Goal: Transaction & Acquisition: Book appointment/travel/reservation

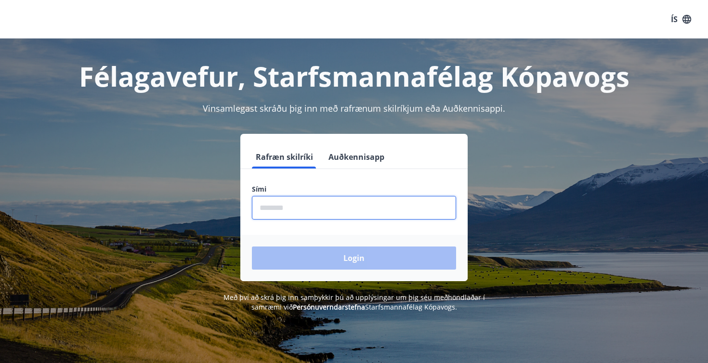
click at [336, 204] on input "phone" at bounding box center [354, 208] width 204 height 24
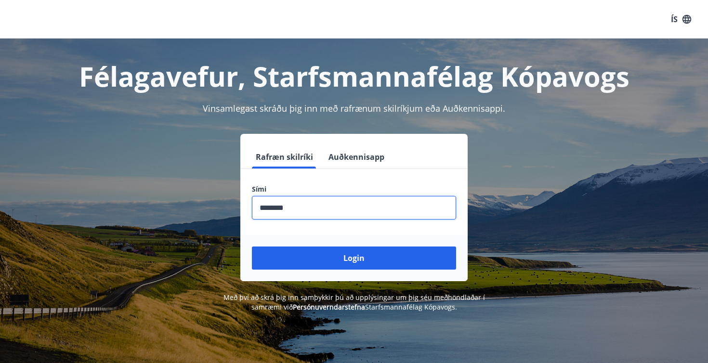
type input "********"
click at [354, 258] on button "Login" at bounding box center [354, 258] width 204 height 23
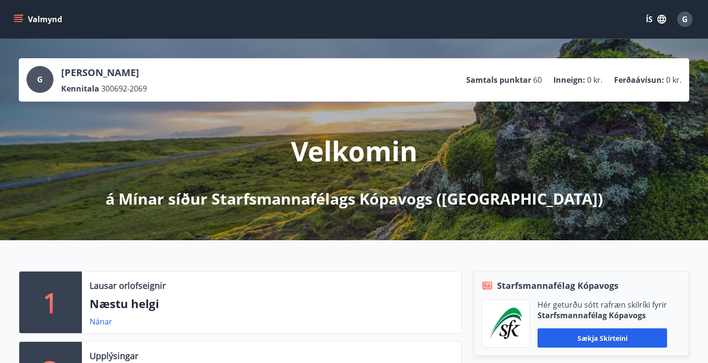
click at [20, 20] on icon "menu" at bounding box center [18, 19] width 10 height 10
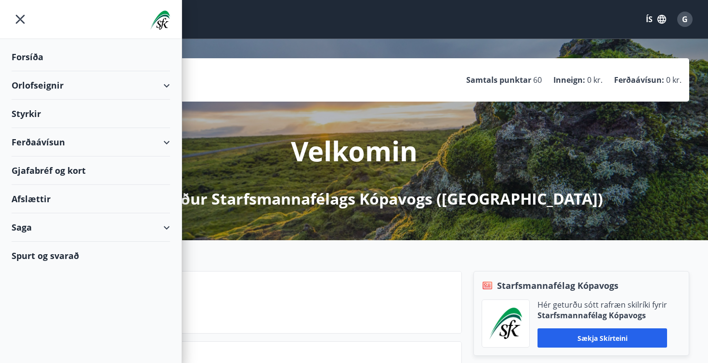
click at [167, 87] on div "Orlofseignir" at bounding box center [91, 85] width 158 height 28
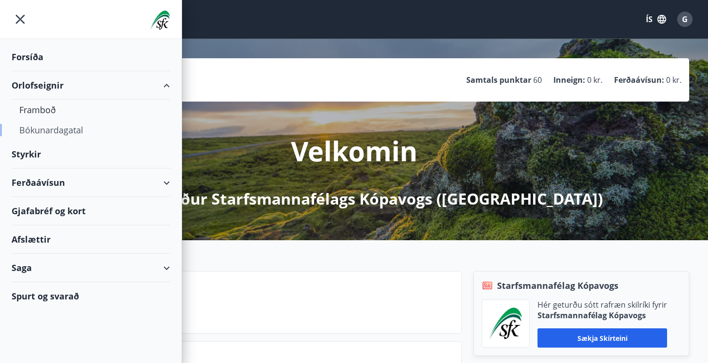
click at [50, 129] on div "Bókunardagatal" at bounding box center [90, 130] width 143 height 20
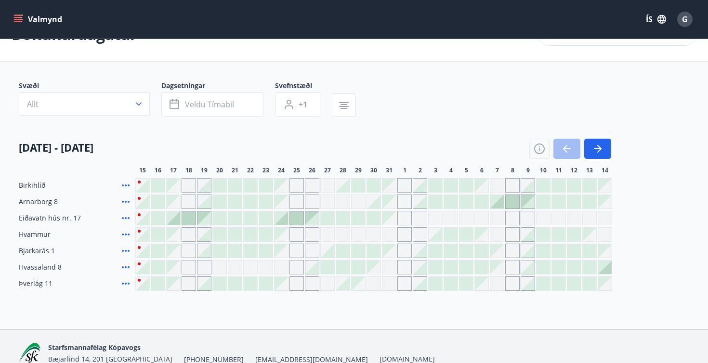
scroll to position [30, 0]
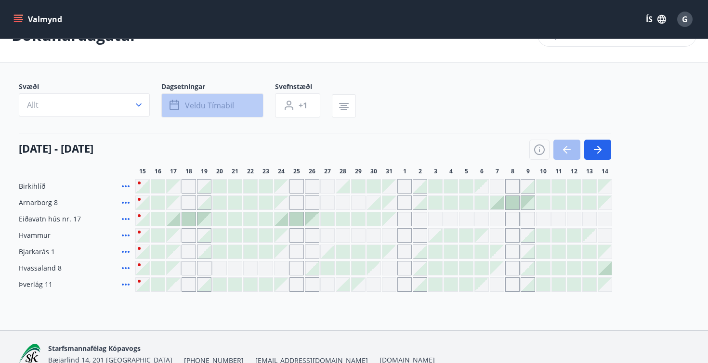
click at [196, 104] on span "Veldu tímabil" at bounding box center [209, 105] width 49 height 11
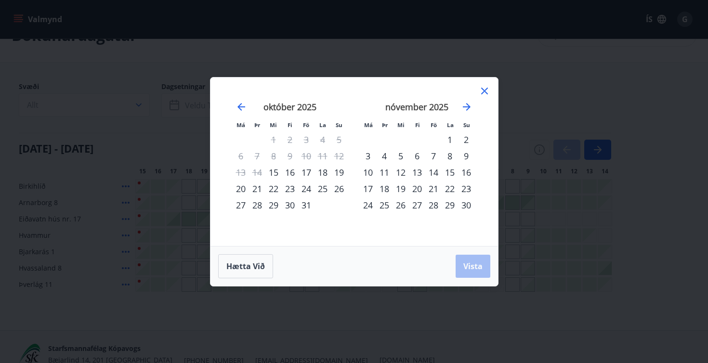
click at [437, 204] on div "28" at bounding box center [433, 205] width 16 height 16
click at [468, 203] on div "30" at bounding box center [466, 205] width 16 height 16
click at [470, 268] on span "Vista" at bounding box center [472, 266] width 19 height 11
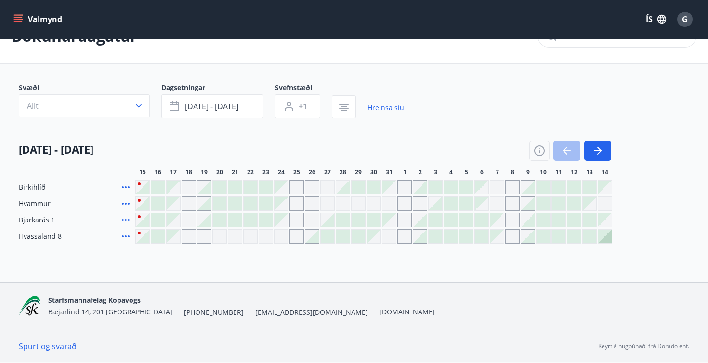
scroll to position [29, 0]
click at [219, 101] on span "nóv 28 - nóv 30" at bounding box center [211, 106] width 53 height 11
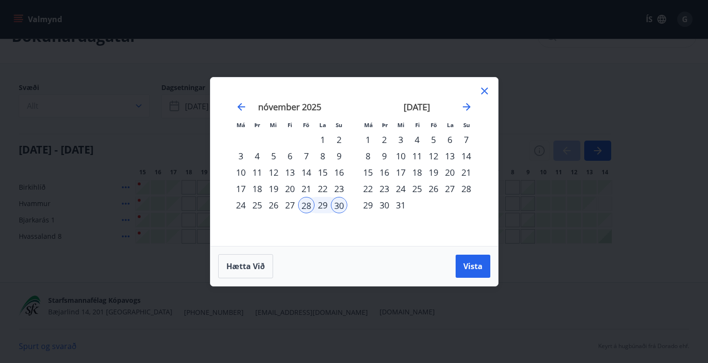
click at [305, 171] on div "14" at bounding box center [306, 172] width 16 height 16
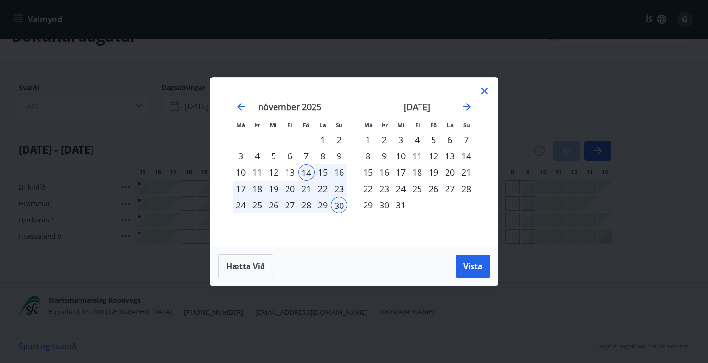
click at [305, 171] on div "14" at bounding box center [306, 172] width 16 height 16
click at [317, 173] on div "15" at bounding box center [323, 172] width 16 height 16
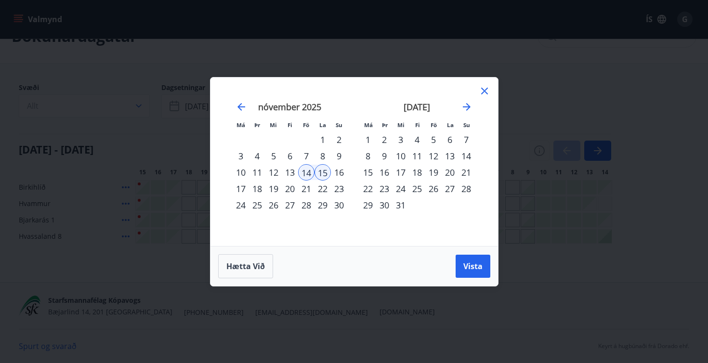
click at [338, 171] on div "16" at bounding box center [339, 172] width 16 height 16
click at [312, 173] on div "14" at bounding box center [306, 172] width 16 height 16
click at [341, 175] on div "16" at bounding box center [339, 172] width 16 height 16
click at [472, 262] on span "Vista" at bounding box center [472, 266] width 19 height 11
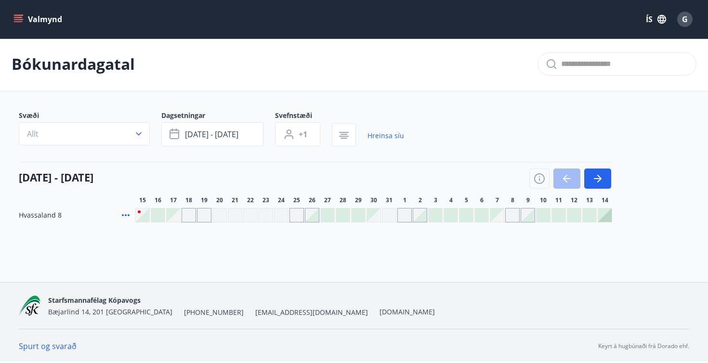
scroll to position [1, 0]
click at [224, 133] on span "nóv 14 - nóv 16" at bounding box center [211, 134] width 53 height 11
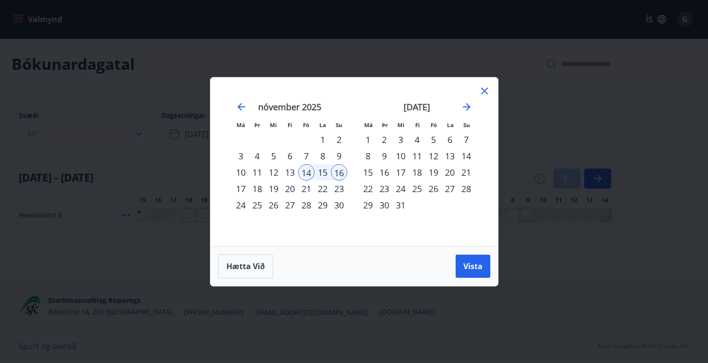
click at [189, 134] on div "Má Þr Mi Fi Fö La Su Má Þr Mi Fi Fö La Su október 2025 1 2 3 4 5 6 7 8 9 10 11 …" at bounding box center [354, 181] width 708 height 363
click at [242, 108] on icon "Move backward to switch to the previous month." at bounding box center [242, 107] width 12 height 12
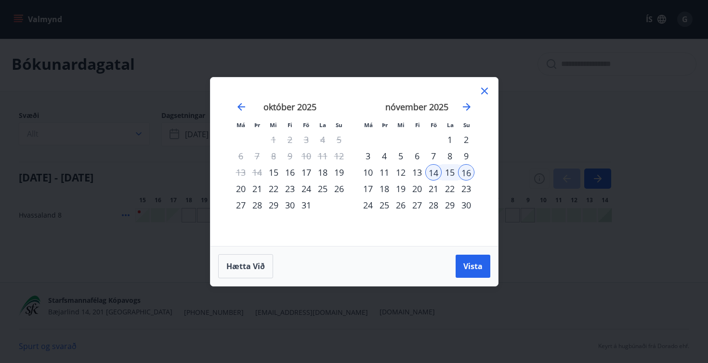
click at [305, 206] on div "31" at bounding box center [306, 205] width 16 height 16
click at [467, 138] on div "2" at bounding box center [466, 139] width 16 height 16
click at [472, 263] on span "Vista" at bounding box center [472, 266] width 19 height 11
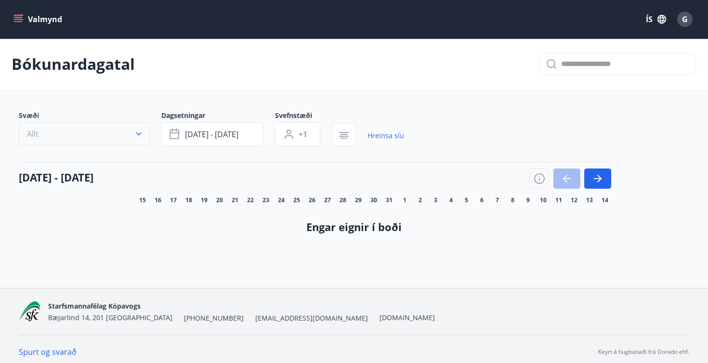
click at [141, 133] on icon "button" at bounding box center [139, 133] width 6 height 3
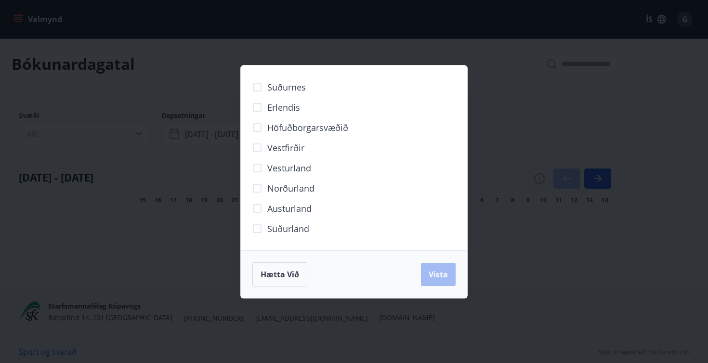
click at [511, 204] on div "Suðurnes Erlendis Höfuðborgarsvæðið Vestfirðir Vesturland Norðurland Austurland…" at bounding box center [354, 181] width 708 height 363
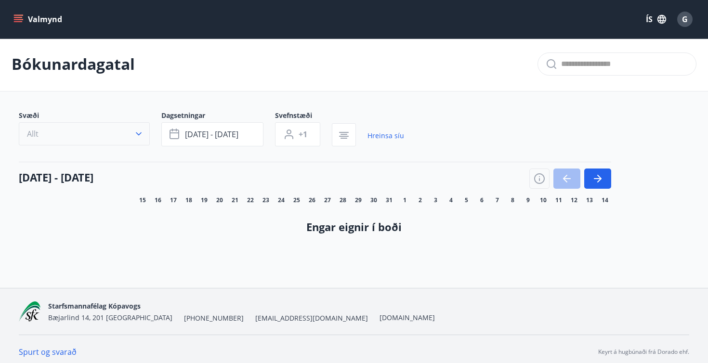
click at [76, 131] on button "Allt" at bounding box center [84, 133] width 131 height 23
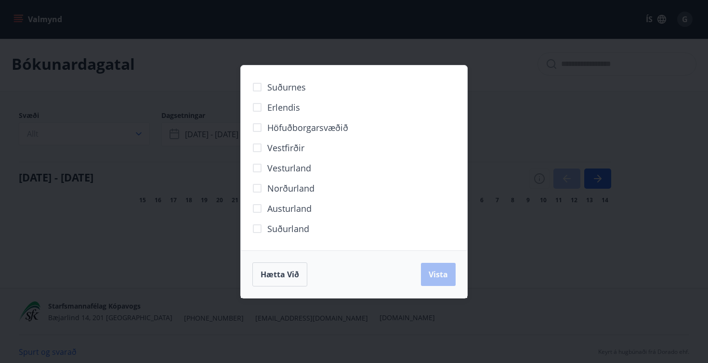
click at [185, 193] on div "Suðurnes Erlendis Höfuðborgarsvæðið Vestfirðir Vesturland Norðurland Austurland…" at bounding box center [354, 181] width 708 height 363
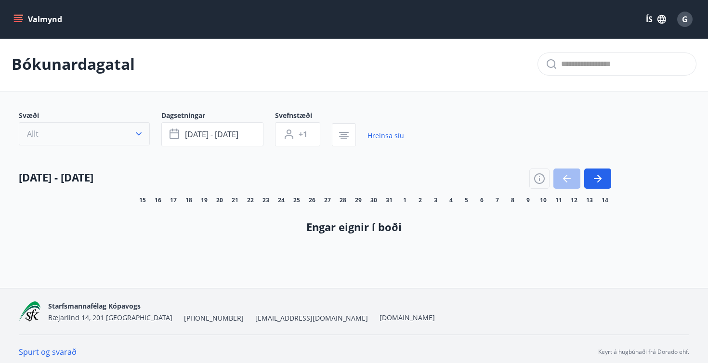
click at [118, 129] on button "Allt" at bounding box center [84, 133] width 131 height 23
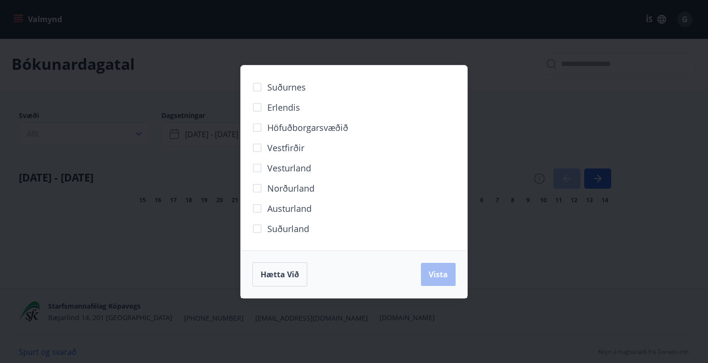
click at [153, 107] on div "Suðurnes Erlendis Höfuðborgarsvæðið Vestfirðir Vesturland Norðurland Austurland…" at bounding box center [354, 181] width 708 height 363
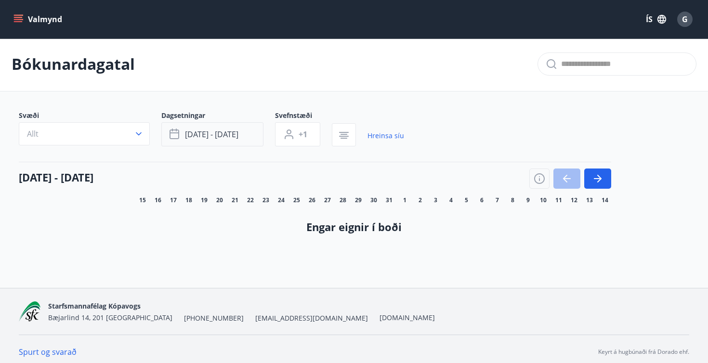
click at [240, 135] on button "okt 31 - nóv 02" at bounding box center [212, 134] width 102 height 24
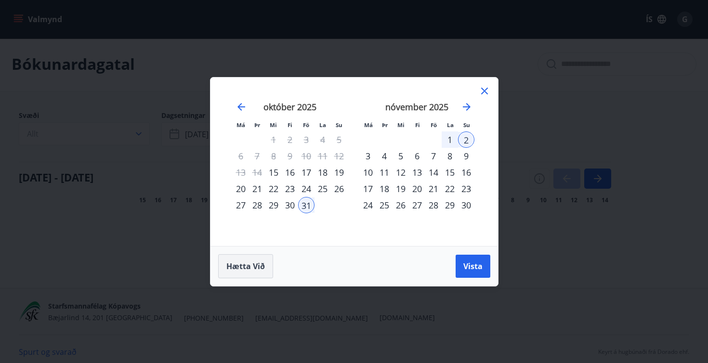
click at [259, 266] on span "Hætta við" at bounding box center [245, 266] width 39 height 11
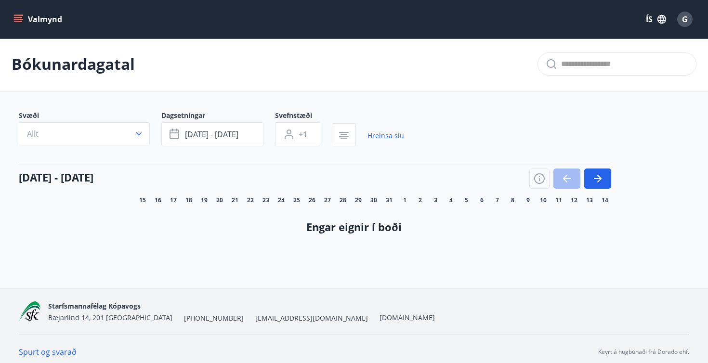
click at [24, 24] on button "Valmynd" at bounding box center [39, 19] width 54 height 17
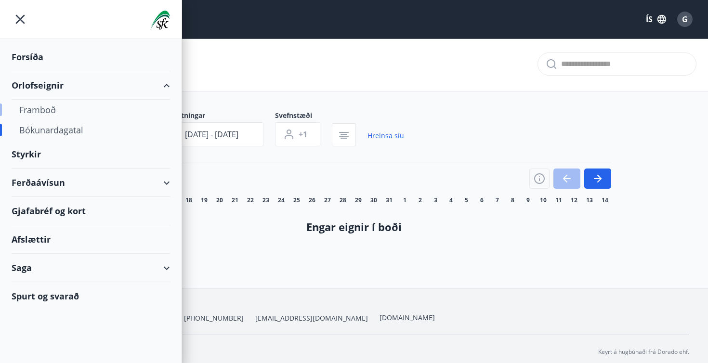
click at [48, 112] on div "Framboð" at bounding box center [90, 110] width 143 height 20
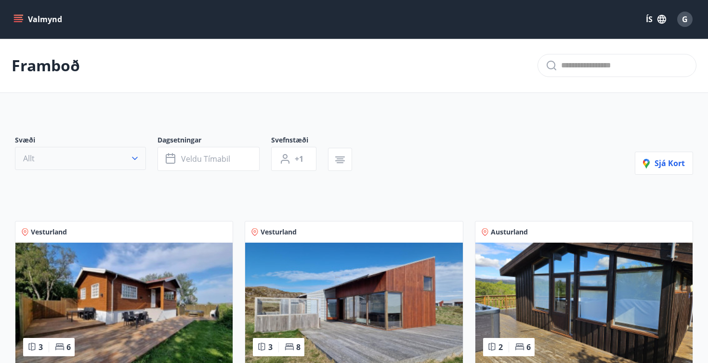
click at [118, 161] on button "Allt" at bounding box center [80, 158] width 131 height 23
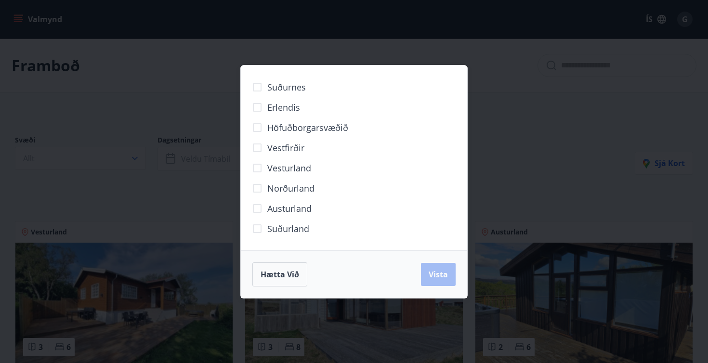
click at [168, 103] on div "Suðurnes Erlendis Höfuðborgarsvæðið Vestfirðir Vesturland Norðurland Austurland…" at bounding box center [354, 181] width 708 height 363
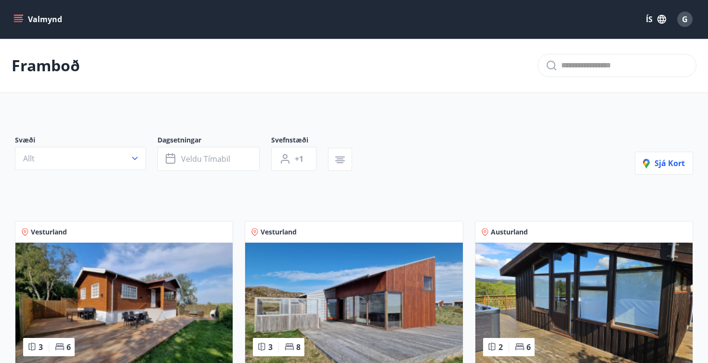
click at [19, 24] on button "Valmynd" at bounding box center [39, 19] width 54 height 17
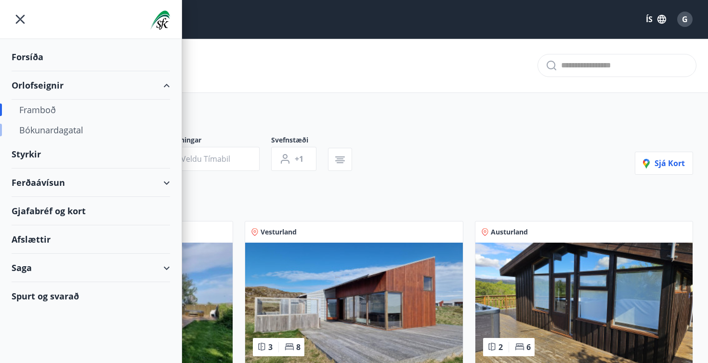
click at [48, 131] on div "Bókunardagatal" at bounding box center [90, 130] width 143 height 20
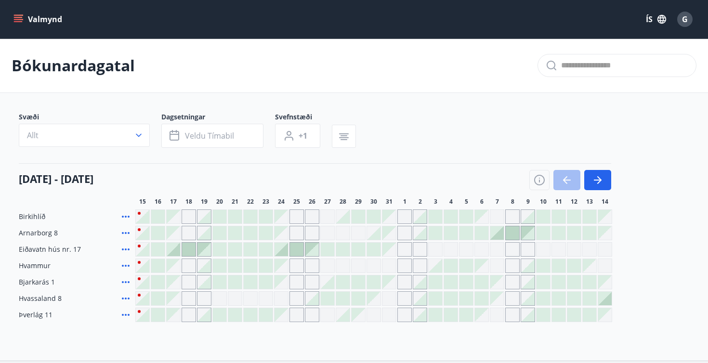
click at [363, 283] on div at bounding box center [358, 282] width 13 height 13
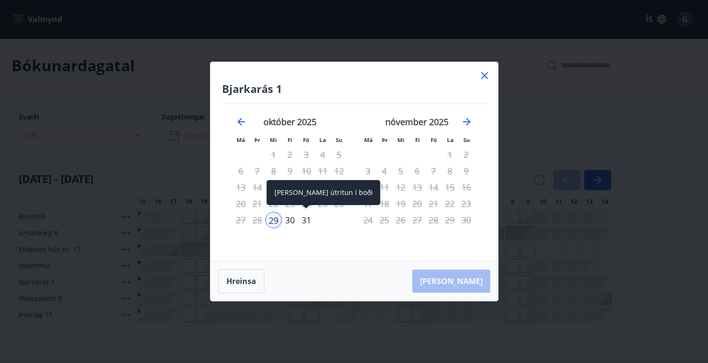
click at [310, 219] on div "31" at bounding box center [306, 220] width 16 height 16
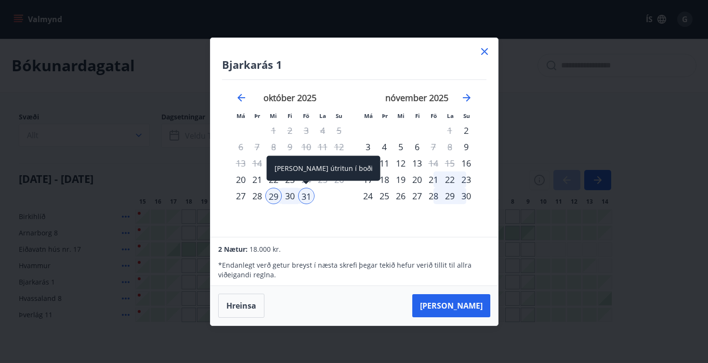
click at [304, 195] on div "31" at bounding box center [306, 196] width 16 height 16
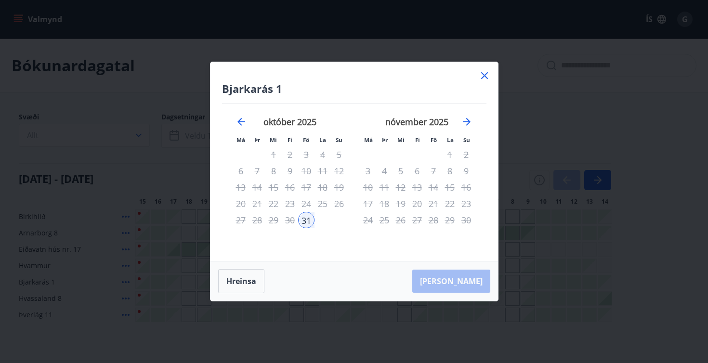
click at [272, 217] on div "29" at bounding box center [273, 220] width 16 height 16
click at [466, 121] on icon "Move forward to switch to the next month." at bounding box center [467, 122] width 8 height 8
click at [242, 120] on icon "Move backward to switch to the previous month." at bounding box center [242, 122] width 12 height 12
click at [468, 122] on icon "Move forward to switch to the next month." at bounding box center [467, 122] width 8 height 8
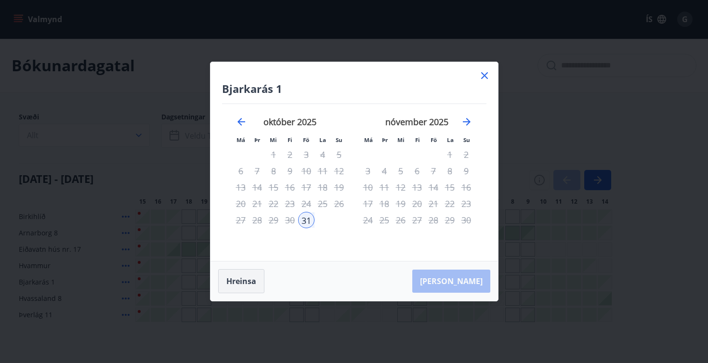
click at [239, 290] on button "Hreinsa" at bounding box center [241, 281] width 46 height 24
click at [239, 121] on icon "Move backward to switch to the previous month." at bounding box center [241, 122] width 8 height 8
click at [465, 120] on icon "Move forward to switch to the next month." at bounding box center [467, 122] width 12 height 12
click at [465, 119] on icon "Move forward to switch to the next month." at bounding box center [467, 122] width 12 height 12
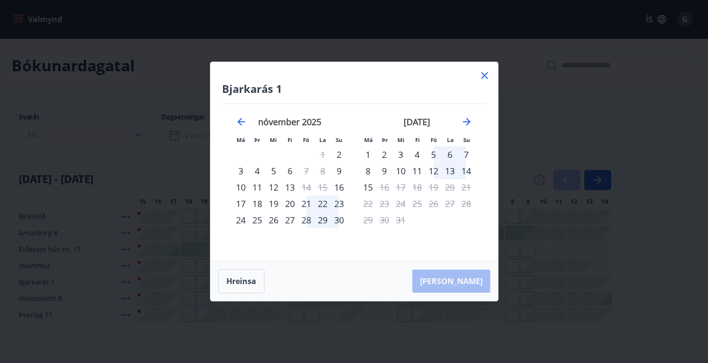
click at [484, 78] on icon at bounding box center [485, 76] width 12 height 12
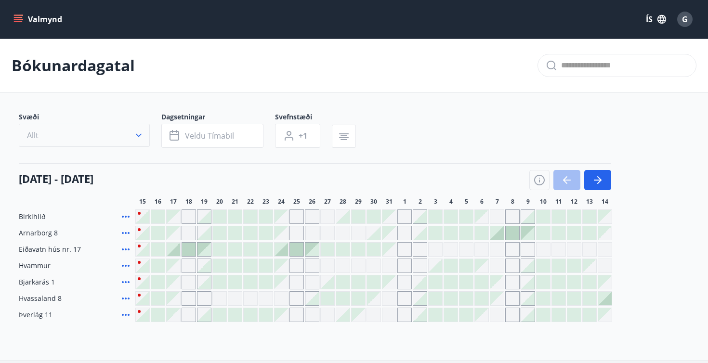
click at [76, 127] on button "Allt" at bounding box center [84, 135] width 131 height 23
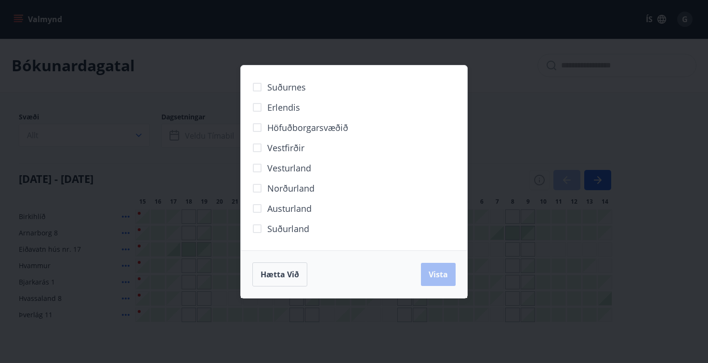
click at [144, 144] on div "Suðurnes Erlendis Höfuðborgarsvæðið Vestfirðir Vesturland Norðurland Austurland…" at bounding box center [354, 181] width 708 height 363
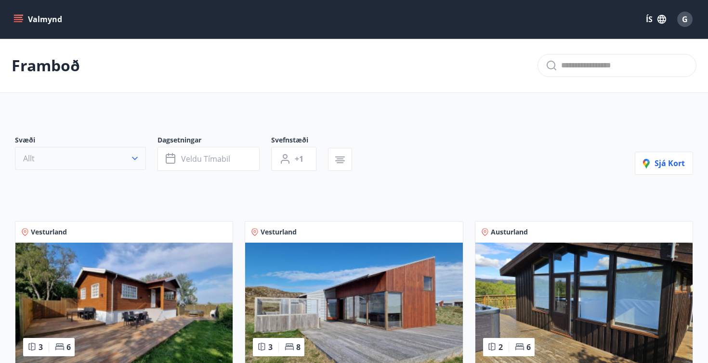
click at [115, 163] on button "Allt" at bounding box center [80, 158] width 131 height 23
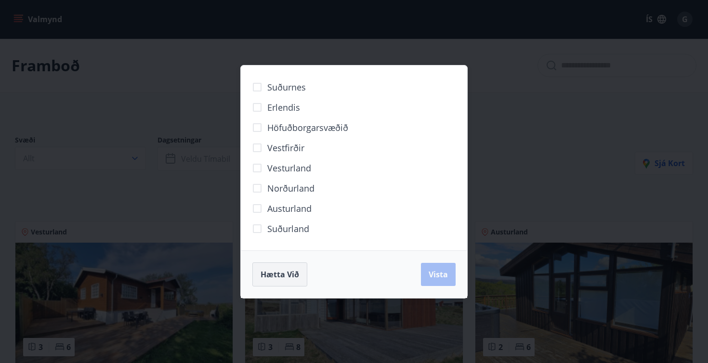
click at [295, 274] on span "Hætta við" at bounding box center [280, 274] width 39 height 11
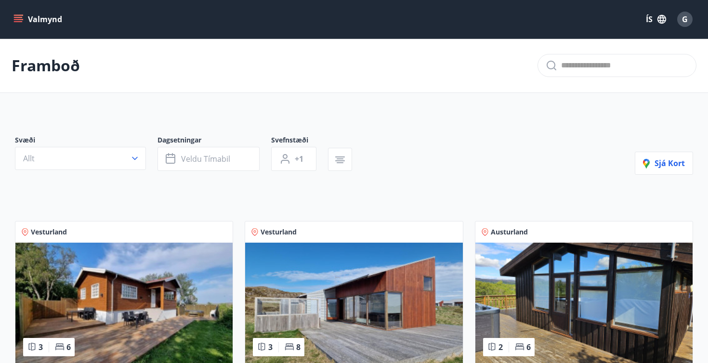
click at [21, 18] on icon "menu" at bounding box center [18, 17] width 9 height 1
click at [425, 168] on div "Svæði Allt Dagsetningar Veldu tímabil Svefnstæði +1 Sjá kort" at bounding box center [354, 154] width 678 height 39
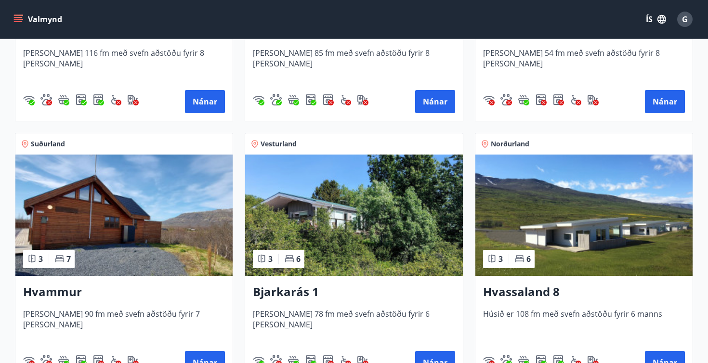
scroll to position [350, 0]
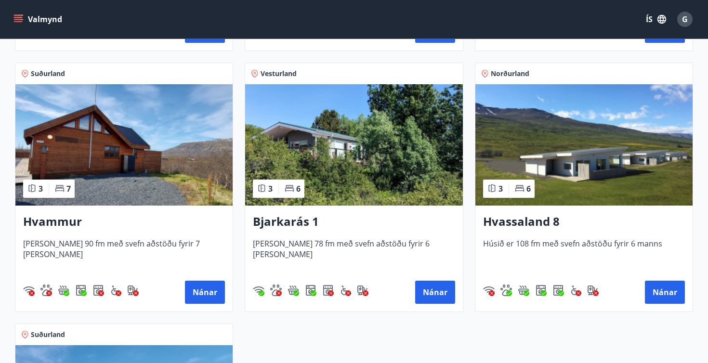
click at [561, 243] on span "Húsið er 108 fm með svefn aðstöðu fyrir 6 manns" at bounding box center [584, 254] width 202 height 32
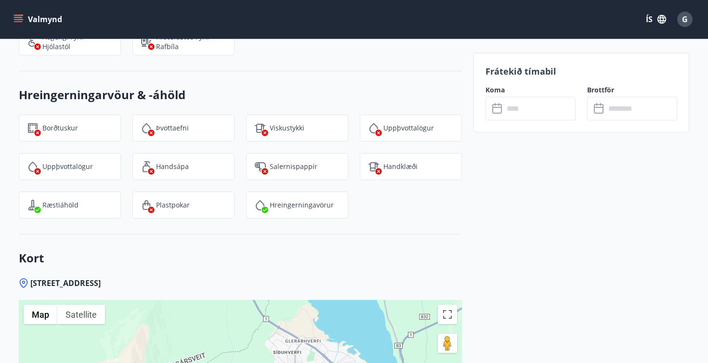
scroll to position [1536, 0]
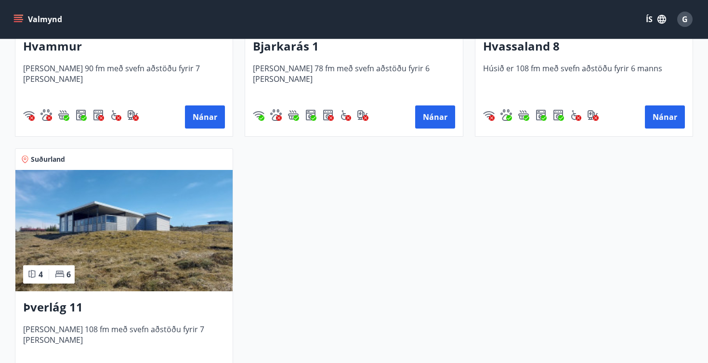
scroll to position [682, 0]
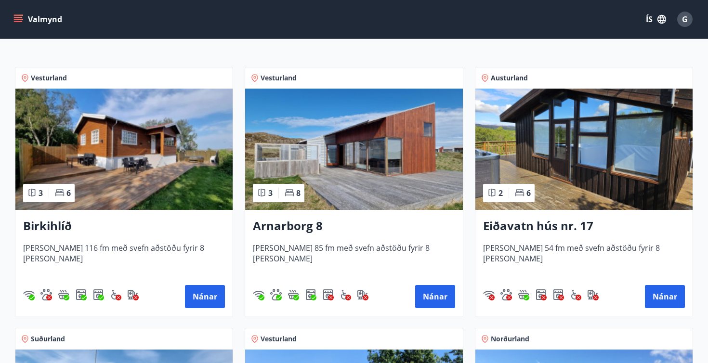
click at [142, 147] on img at bounding box center [123, 149] width 217 height 121
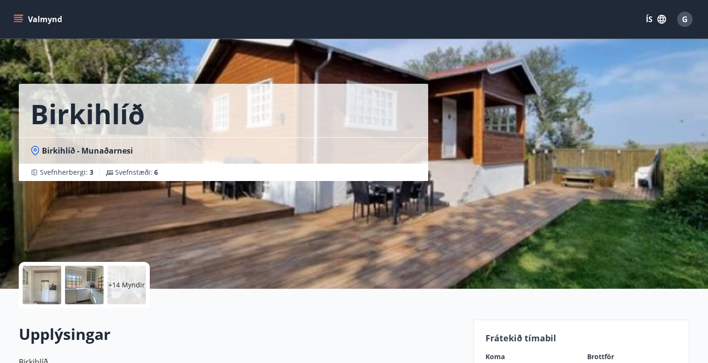
scroll to position [160, 0]
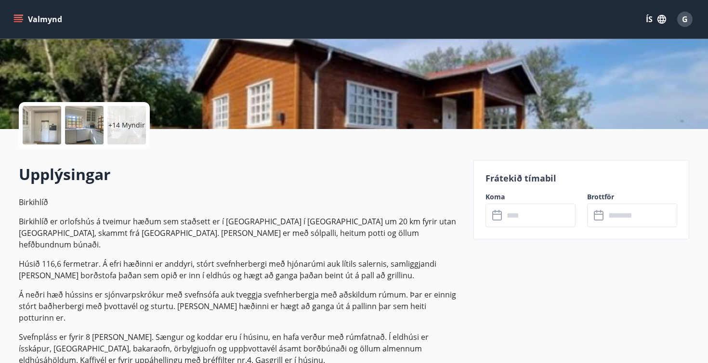
click at [538, 213] on input "text" at bounding box center [540, 216] width 72 height 24
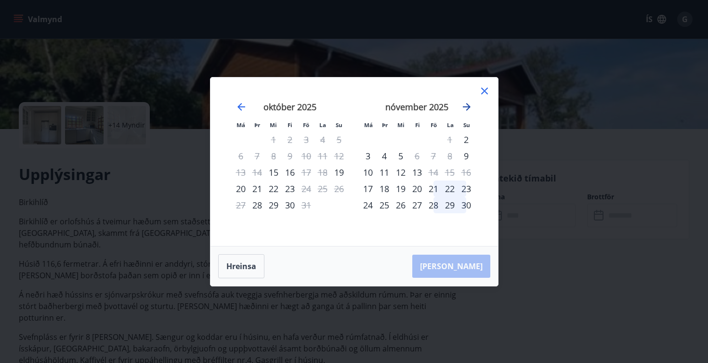
click at [468, 105] on icon "Move forward to switch to the next month." at bounding box center [467, 107] width 8 height 8
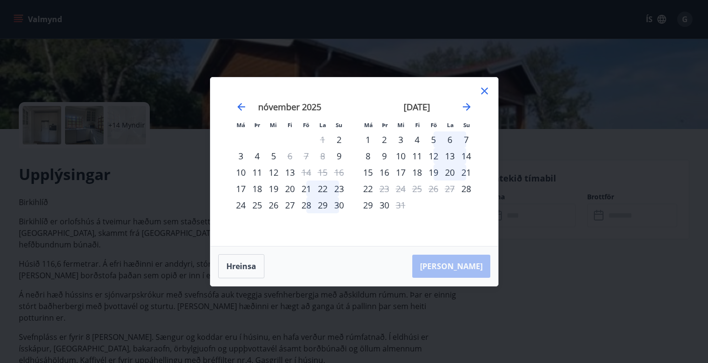
click at [482, 92] on icon at bounding box center [485, 91] width 12 height 12
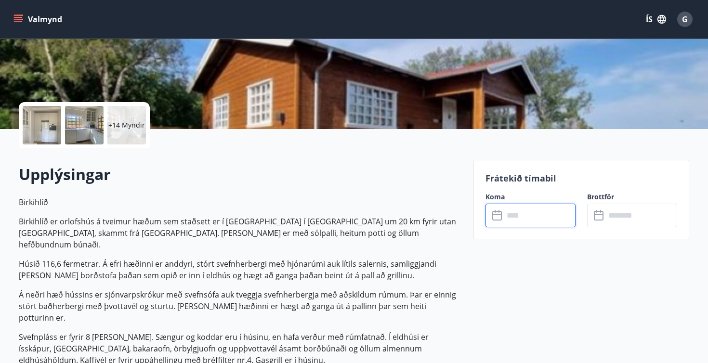
click at [41, 131] on div at bounding box center [42, 125] width 39 height 39
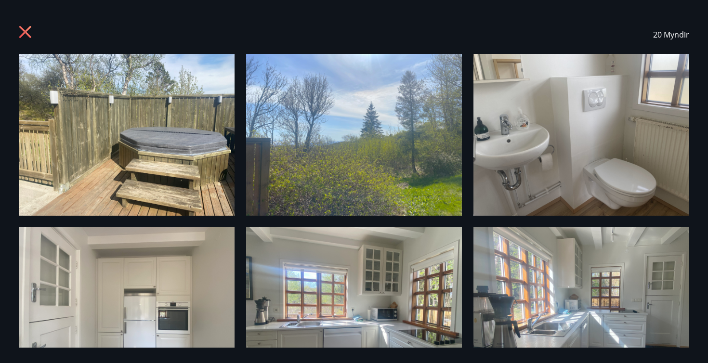
click at [184, 130] on img at bounding box center [127, 135] width 216 height 162
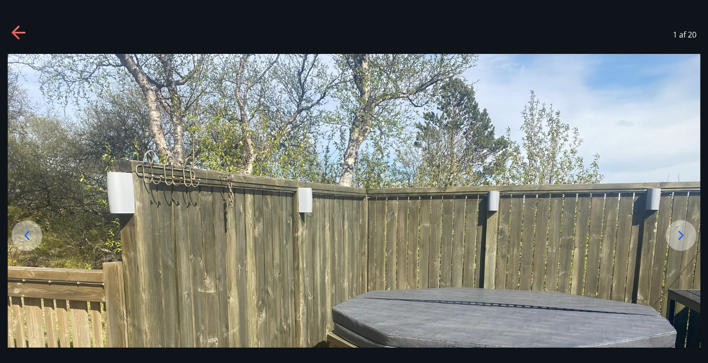
click at [684, 235] on icon at bounding box center [680, 235] width 15 height 15
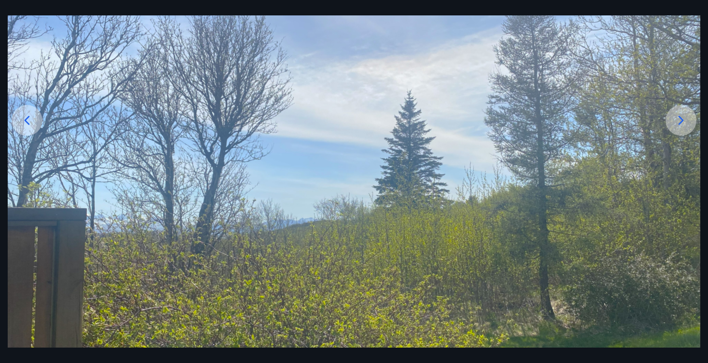
scroll to position [122, 0]
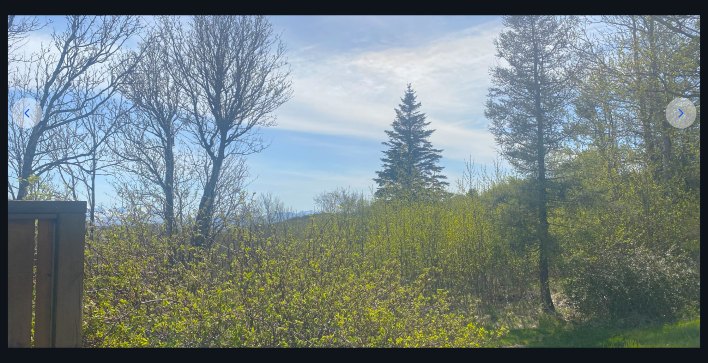
click at [680, 115] on icon at bounding box center [680, 112] width 15 height 15
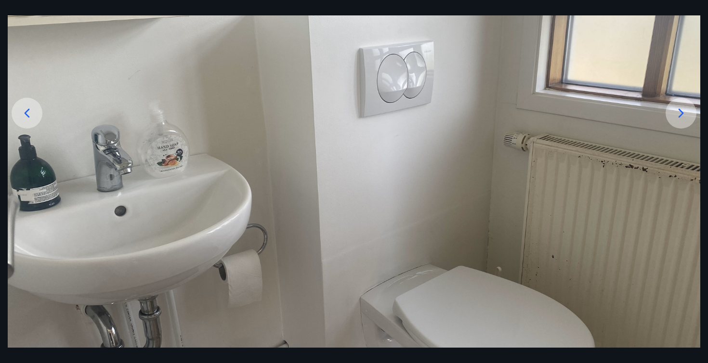
click at [680, 115] on icon at bounding box center [680, 112] width 15 height 15
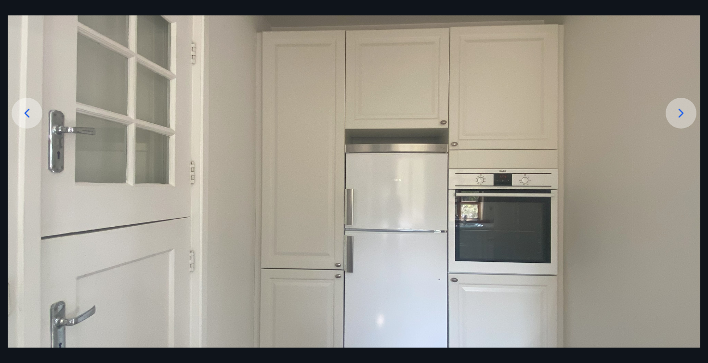
click at [680, 115] on icon at bounding box center [680, 112] width 15 height 15
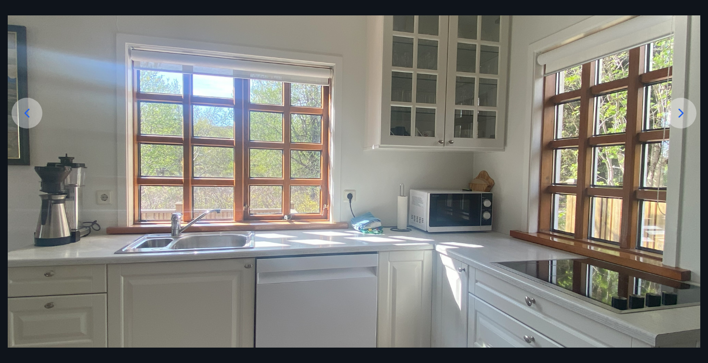
click at [680, 115] on icon at bounding box center [680, 112] width 15 height 15
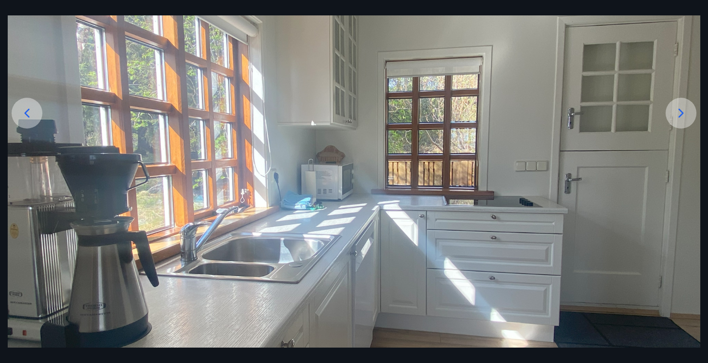
click at [680, 115] on icon at bounding box center [680, 112] width 15 height 15
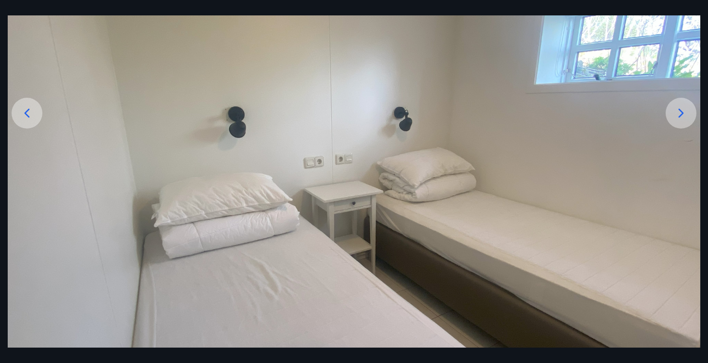
click at [680, 115] on icon at bounding box center [680, 112] width 15 height 15
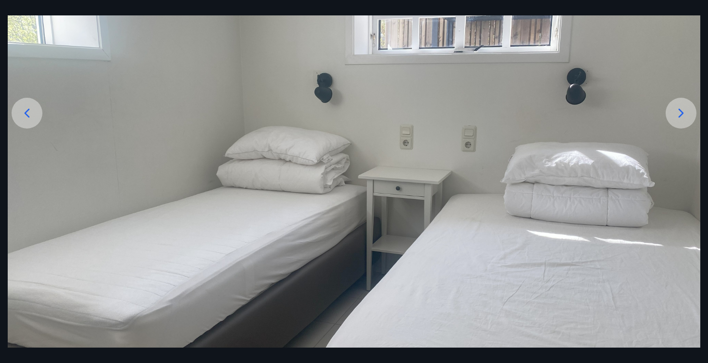
click at [680, 115] on icon at bounding box center [680, 112] width 15 height 15
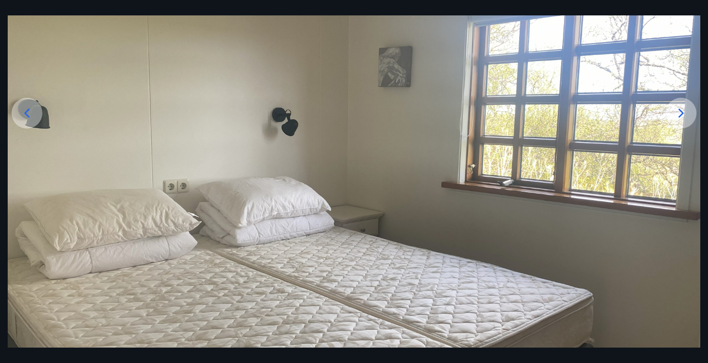
click at [680, 115] on icon at bounding box center [680, 112] width 15 height 15
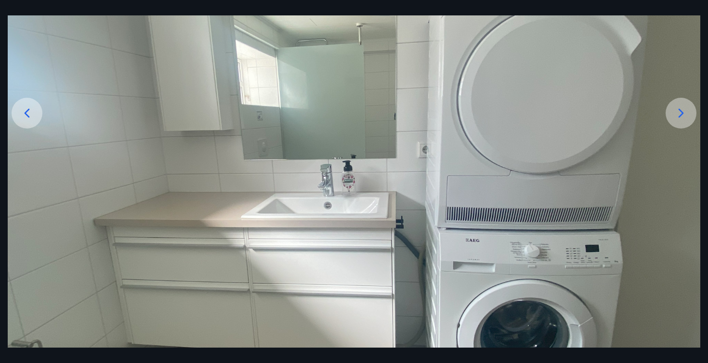
click at [680, 115] on icon at bounding box center [680, 112] width 15 height 15
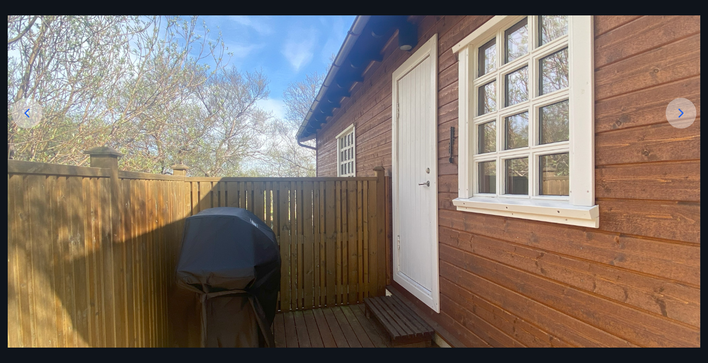
click at [680, 115] on icon at bounding box center [680, 112] width 15 height 15
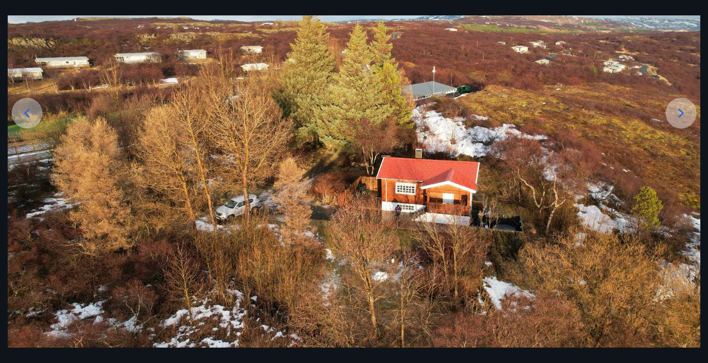
click at [691, 117] on div at bounding box center [681, 113] width 31 height 31
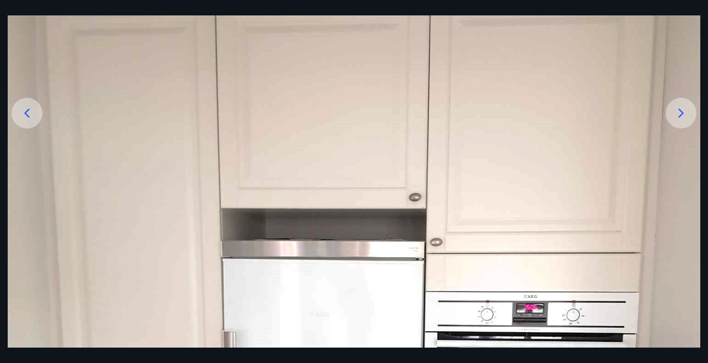
click at [680, 113] on icon at bounding box center [680, 112] width 15 height 15
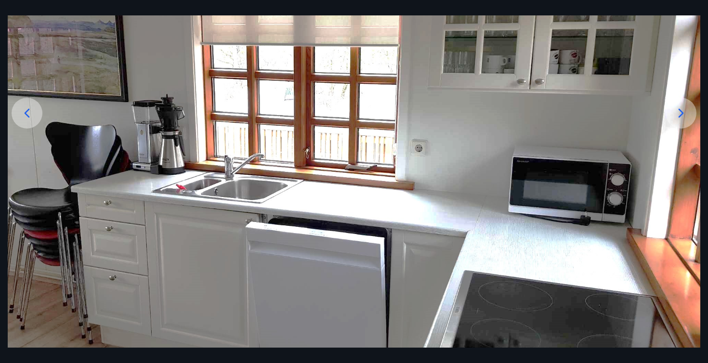
click at [658, 114] on img at bounding box center [354, 192] width 693 height 520
click at [677, 122] on div at bounding box center [681, 113] width 31 height 31
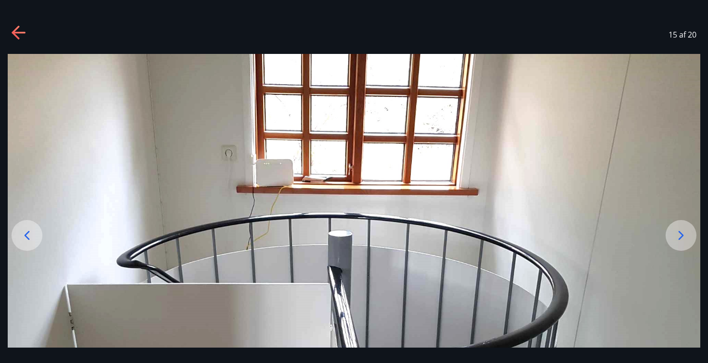
scroll to position [0, 0]
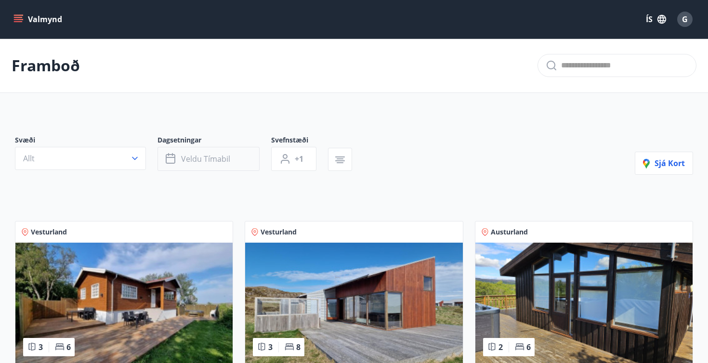
click at [212, 161] on span "Veldu tímabil" at bounding box center [205, 159] width 49 height 11
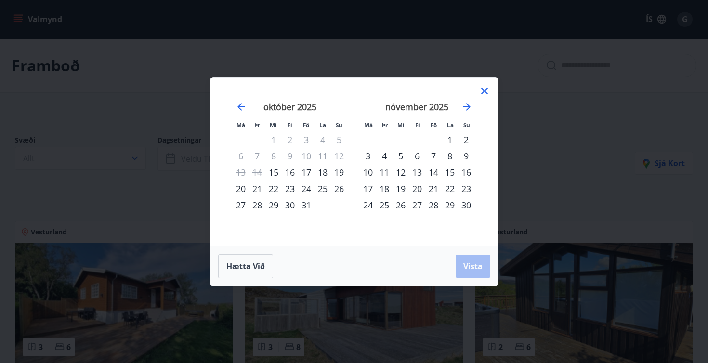
click at [291, 204] on div "30" at bounding box center [290, 205] width 16 height 16
click at [305, 209] on div "31" at bounding box center [306, 205] width 16 height 16
click at [466, 138] on div "2" at bounding box center [466, 139] width 16 height 16
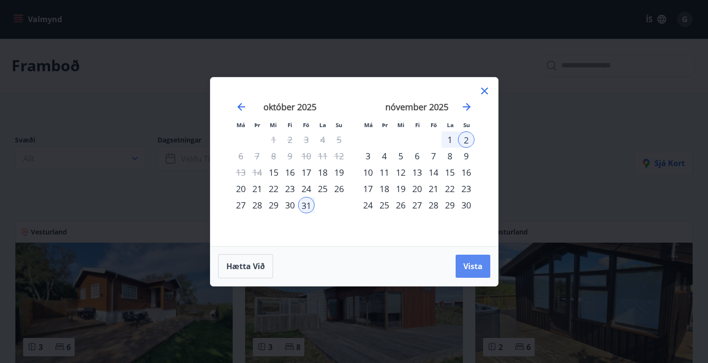
click at [471, 272] on button "Vista" at bounding box center [473, 266] width 35 height 23
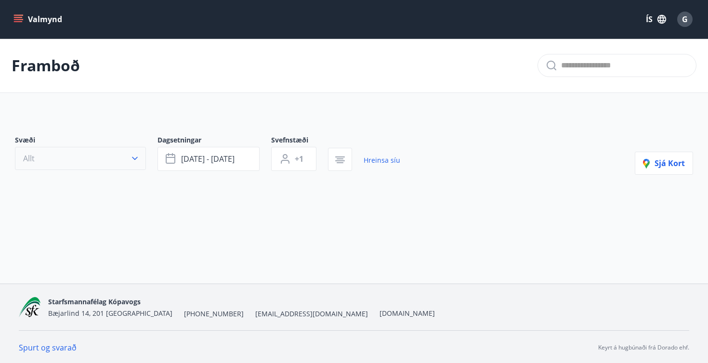
click at [138, 159] on icon "button" at bounding box center [135, 159] width 10 height 10
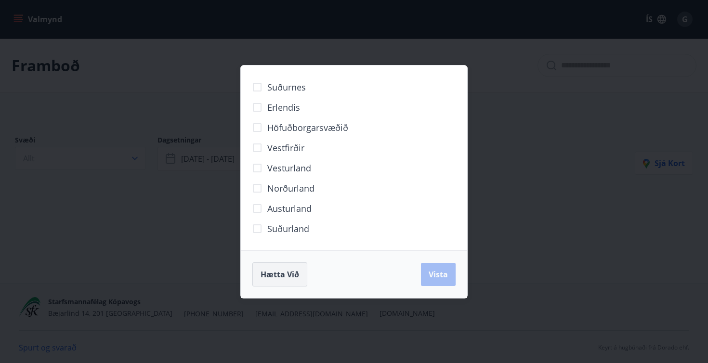
click at [285, 277] on span "Hætta við" at bounding box center [280, 274] width 39 height 11
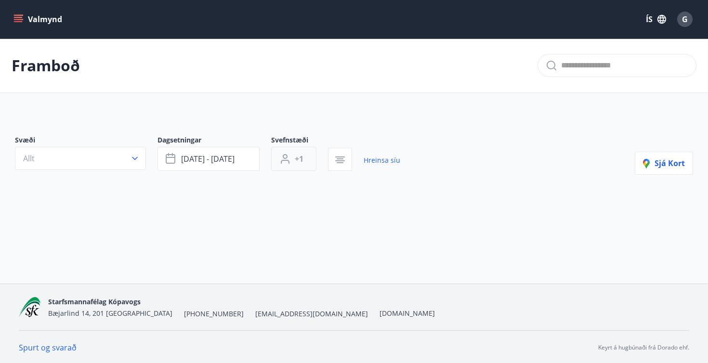
click at [292, 160] on button "+1" at bounding box center [293, 159] width 45 height 24
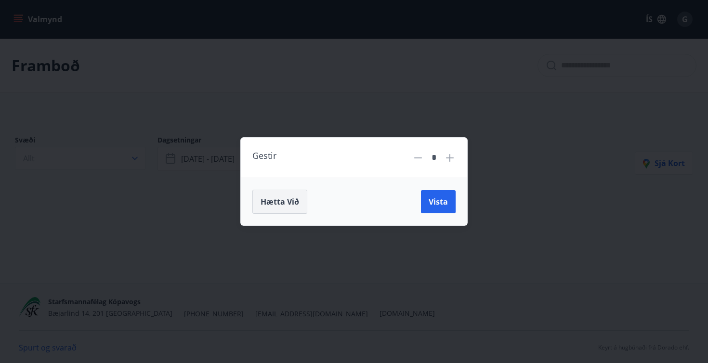
click at [278, 201] on span "Hætta við" at bounding box center [280, 202] width 39 height 11
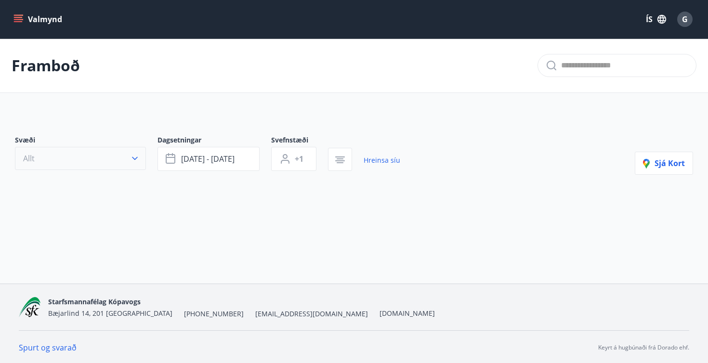
click at [107, 160] on button "Allt" at bounding box center [80, 158] width 131 height 23
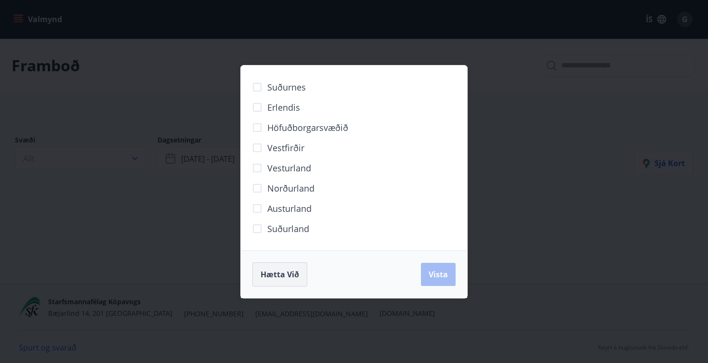
click at [294, 278] on span "Hætta við" at bounding box center [280, 274] width 39 height 11
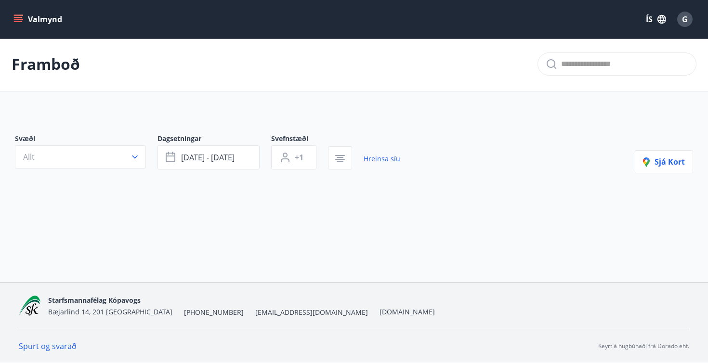
scroll to position [1, 0]
click at [120, 156] on button "Allt" at bounding box center [80, 156] width 131 height 23
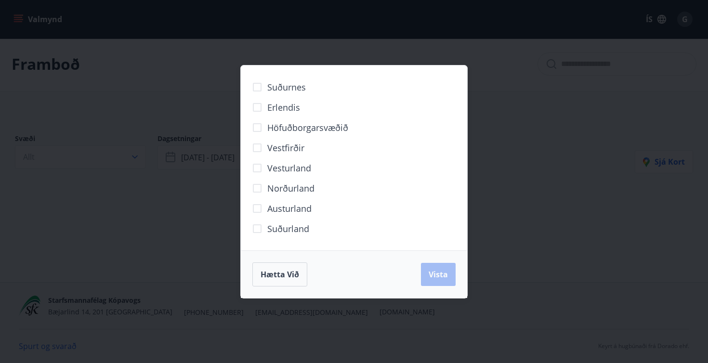
click at [147, 234] on div "Suðurnes Erlendis Höfuðborgarsvæðið Vestfirðir Vesturland Norðurland Austurland…" at bounding box center [354, 181] width 708 height 363
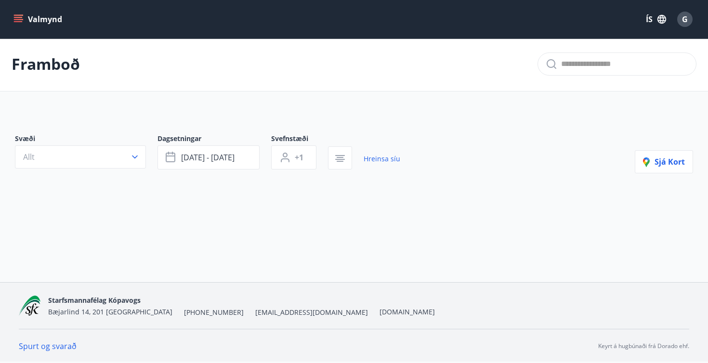
click at [27, 18] on button "Valmynd" at bounding box center [39, 19] width 54 height 17
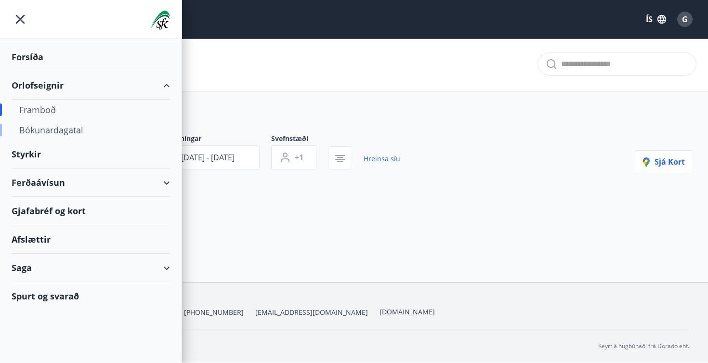
click at [49, 133] on div "Bókunardagatal" at bounding box center [90, 130] width 143 height 20
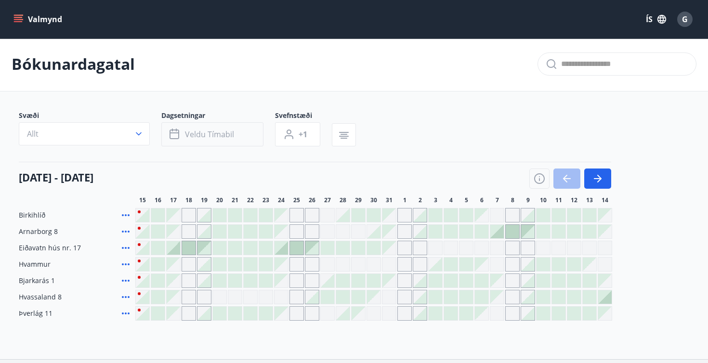
click at [211, 133] on span "Veldu tímabil" at bounding box center [209, 134] width 49 height 11
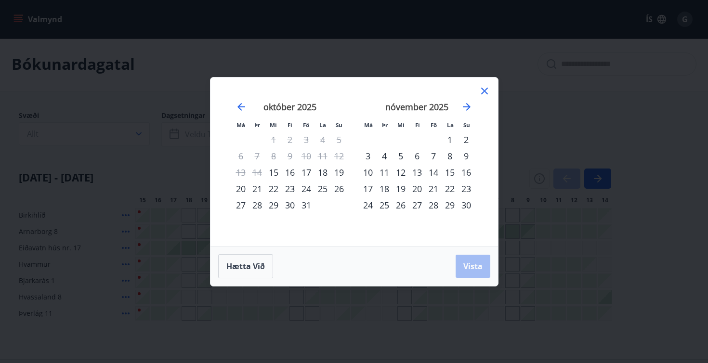
click at [155, 154] on div "Má Þr Mi Fi Fö La Su Má Þr Mi Fi Fö La Su september 2025 1 2 3 4 5 6 7 8 9 10 1…" at bounding box center [354, 181] width 708 height 363
click at [84, 137] on div "Má Þr Mi Fi Fö La Su Má Þr Mi Fi Fö La Su september 2025 1 2 3 4 5 6 7 8 9 10 1…" at bounding box center [354, 181] width 708 height 363
click at [244, 263] on span "Hætta við" at bounding box center [245, 266] width 39 height 11
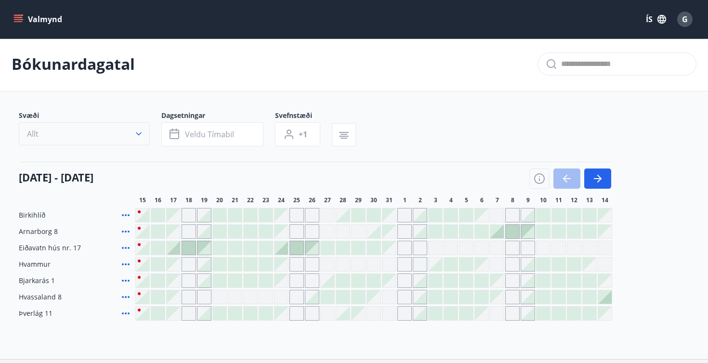
click at [115, 129] on button "Allt" at bounding box center [84, 133] width 131 height 23
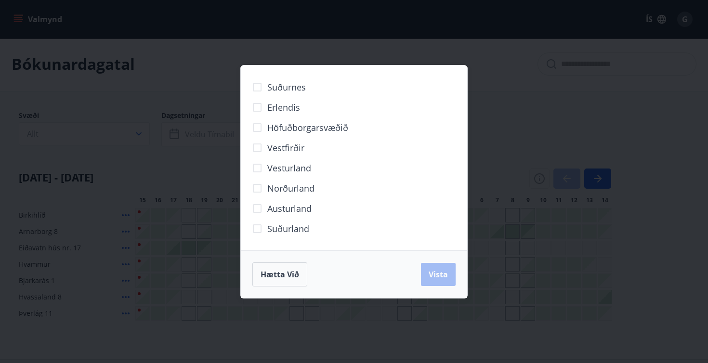
click at [215, 242] on div "Suðurnes Erlendis Höfuðborgarsvæðið Vestfirðir Vesturland Norðurland Austurland…" at bounding box center [354, 181] width 708 height 363
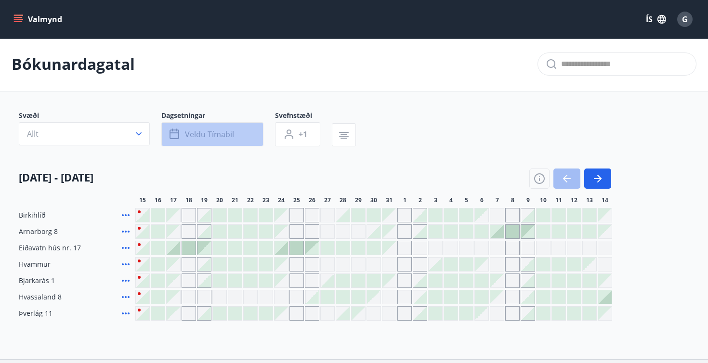
click at [233, 139] on span "Veldu tímabil" at bounding box center [209, 134] width 49 height 11
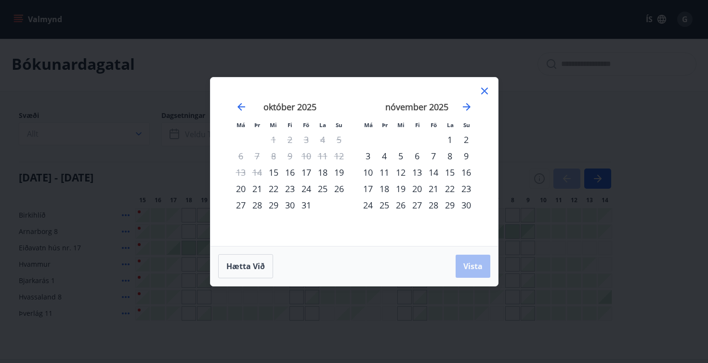
click at [152, 153] on div "Má Þr Mi Fi Fö La Su Má Þr Mi Fi Fö La Su september 2025 1 2 3 4 5 6 7 8 9 10 1…" at bounding box center [354, 181] width 708 height 363
click at [128, 181] on div "Má Þr Mi Fi Fö La Su Má Þr Mi Fi Fö La Su september 2025 1 2 3 4 5 6 7 8 9 10 1…" at bounding box center [354, 181] width 708 height 363
click at [113, 115] on div "Má Þr Mi Fi Fö La Su Má Þr Mi Fi Fö La Su september 2025 1 2 3 4 5 6 7 8 9 10 1…" at bounding box center [354, 181] width 708 height 363
click at [260, 266] on span "Hætta við" at bounding box center [245, 266] width 39 height 11
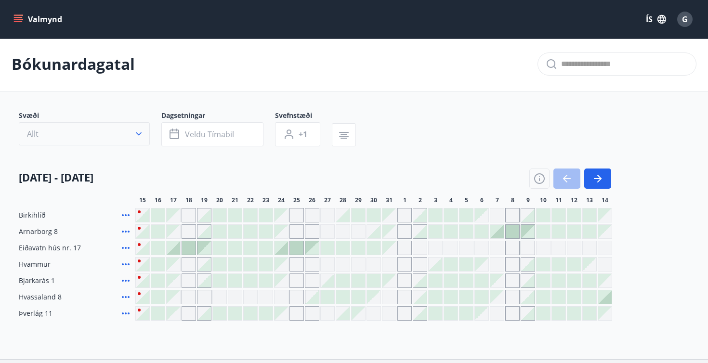
click at [64, 138] on button "Allt" at bounding box center [84, 133] width 131 height 23
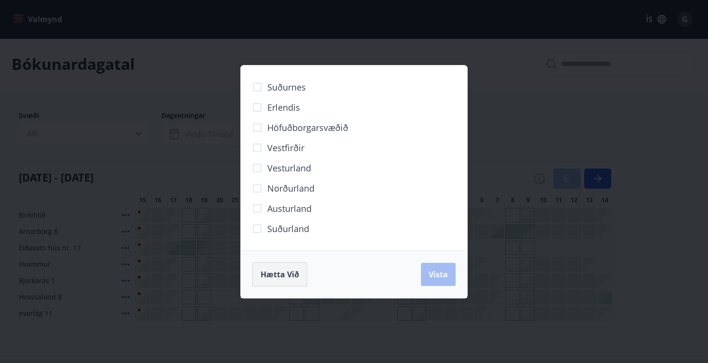
click at [269, 274] on span "Hætta við" at bounding box center [280, 274] width 39 height 11
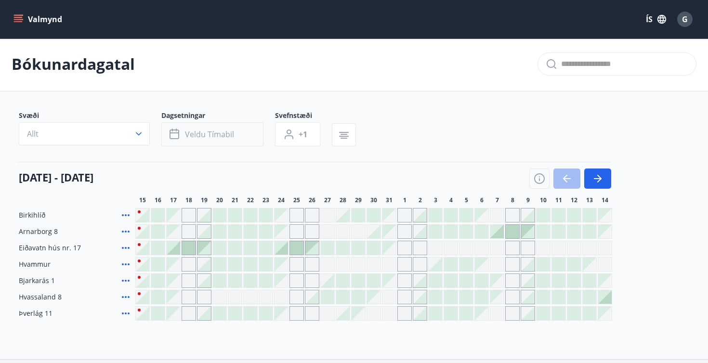
click at [199, 140] on button "Veldu tímabil" at bounding box center [212, 134] width 102 height 24
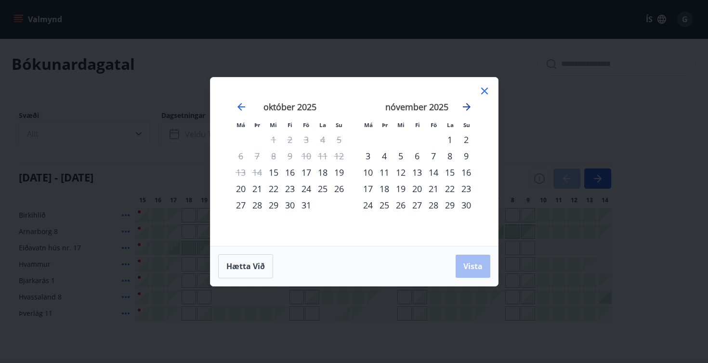
click at [470, 104] on icon "Move forward to switch to the next month." at bounding box center [467, 107] width 12 height 12
click at [437, 154] on div "12" at bounding box center [433, 156] width 16 height 16
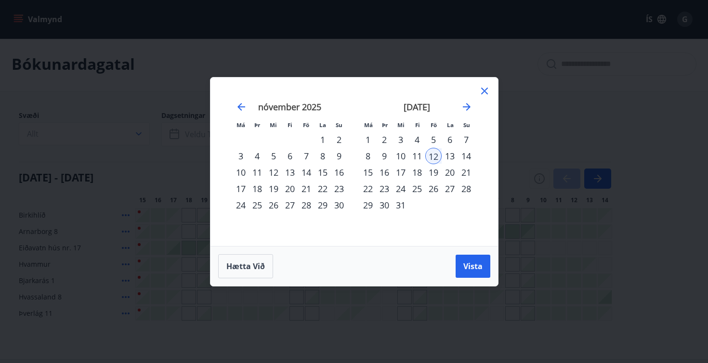
click at [470, 155] on div "14" at bounding box center [466, 156] width 16 height 16
click at [474, 257] on button "Vista" at bounding box center [473, 266] width 35 height 23
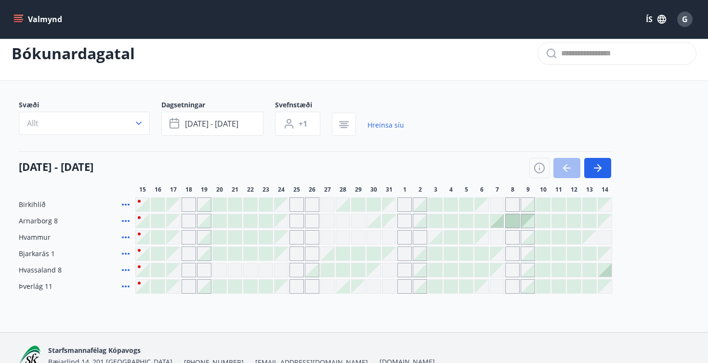
scroll to position [11, 0]
click at [387, 127] on link "Hreinsa síu" at bounding box center [385, 126] width 37 height 21
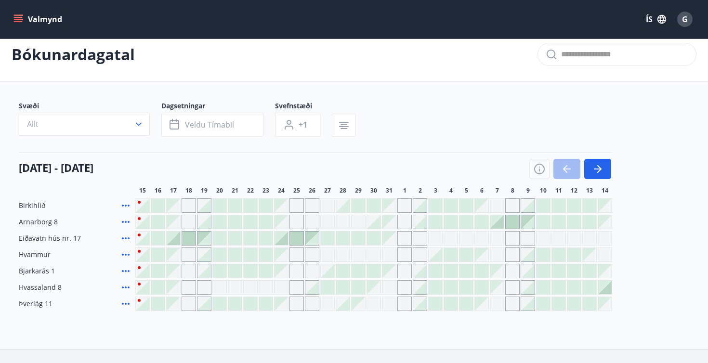
click at [21, 21] on icon "menu" at bounding box center [18, 21] width 9 height 1
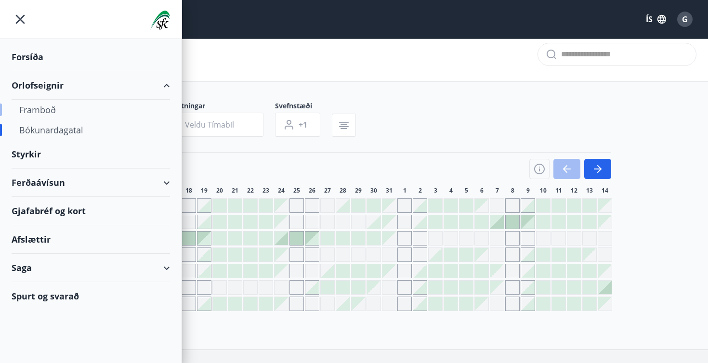
click at [44, 112] on div "Framboð" at bounding box center [90, 110] width 143 height 20
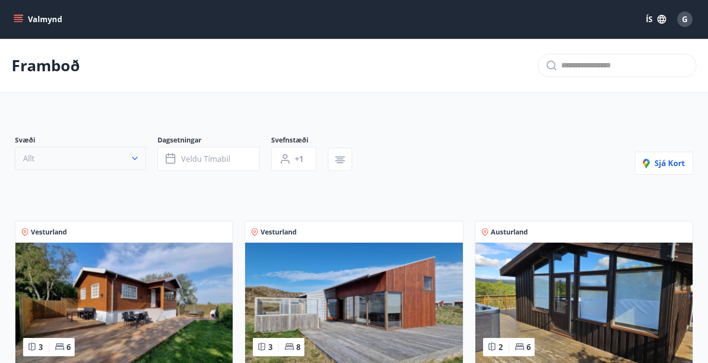
click at [125, 162] on button "Allt" at bounding box center [80, 158] width 131 height 23
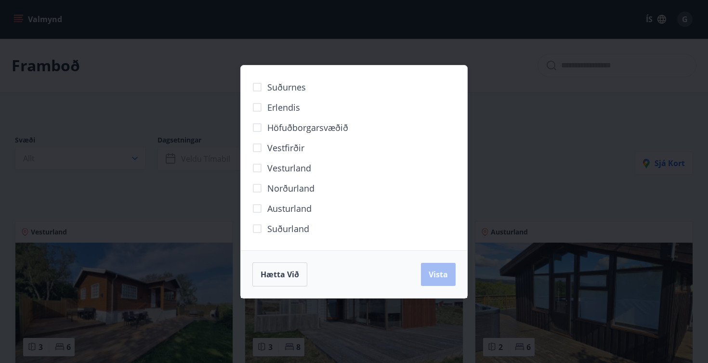
click at [159, 172] on div "Suðurnes Erlendis Höfuðborgarsvæðið Vestfirðir Vesturland Norðurland Austurland…" at bounding box center [354, 181] width 708 height 363
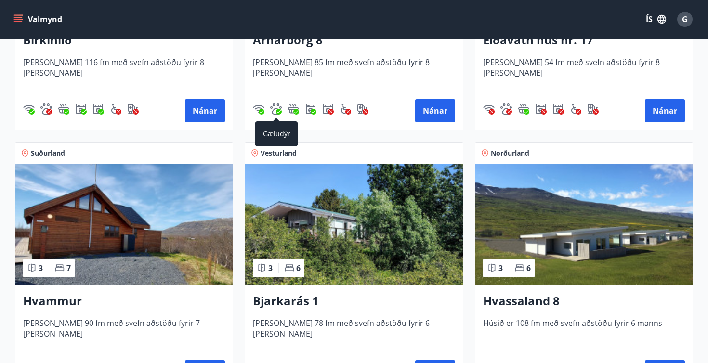
scroll to position [445, 0]
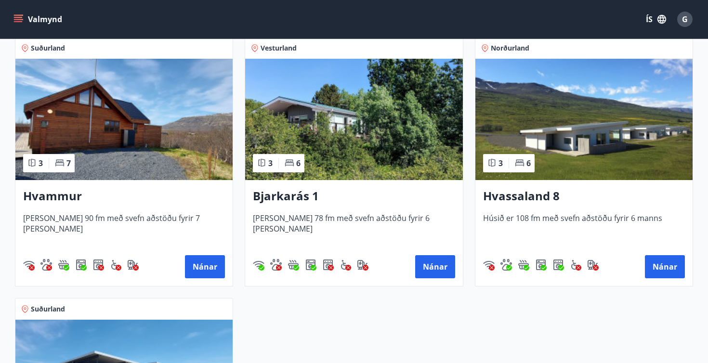
click at [318, 140] on img at bounding box center [353, 119] width 217 height 121
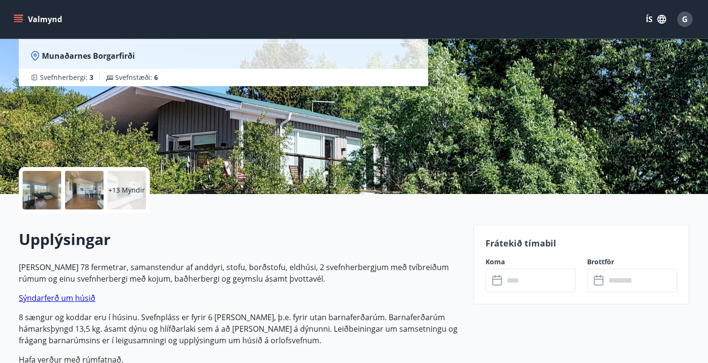
scroll to position [132, 0]
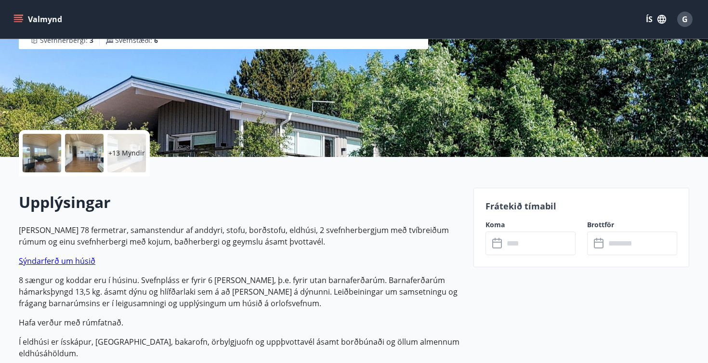
click at [520, 247] on input "text" at bounding box center [540, 244] width 72 height 24
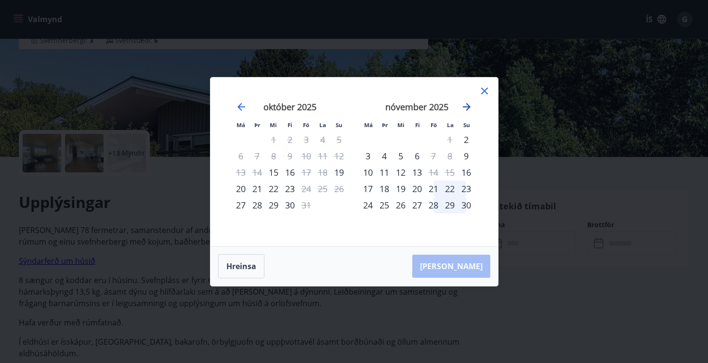
click at [471, 110] on icon "Move forward to switch to the next month." at bounding box center [467, 107] width 12 height 12
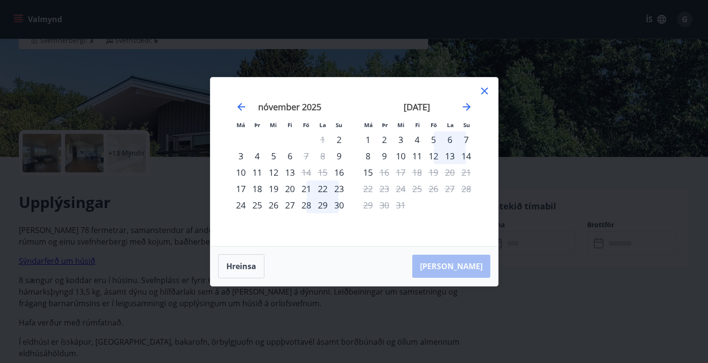
click at [433, 158] on div "12" at bounding box center [433, 156] width 16 height 16
click at [468, 158] on div "14" at bounding box center [466, 156] width 16 height 16
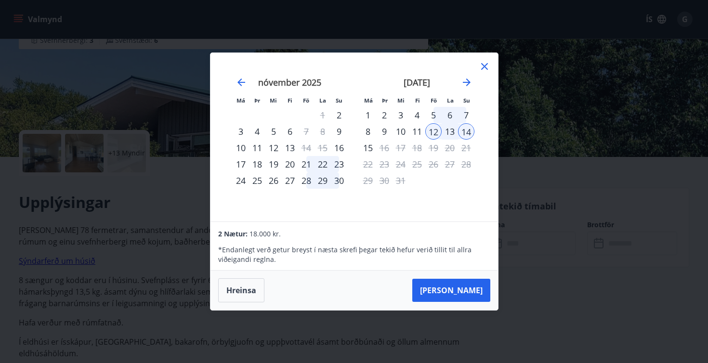
click at [465, 135] on div "14" at bounding box center [466, 131] width 16 height 16
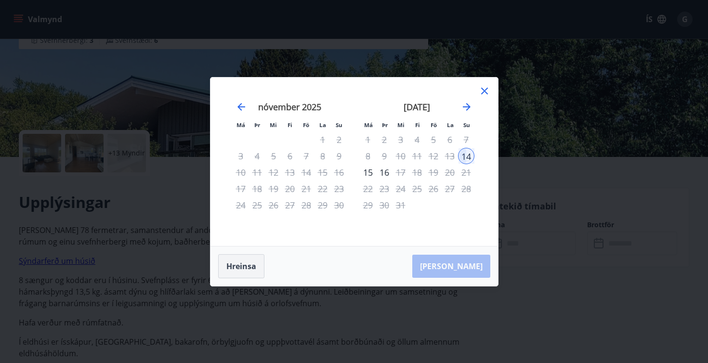
click at [246, 264] on button "Hreinsa" at bounding box center [241, 266] width 46 height 24
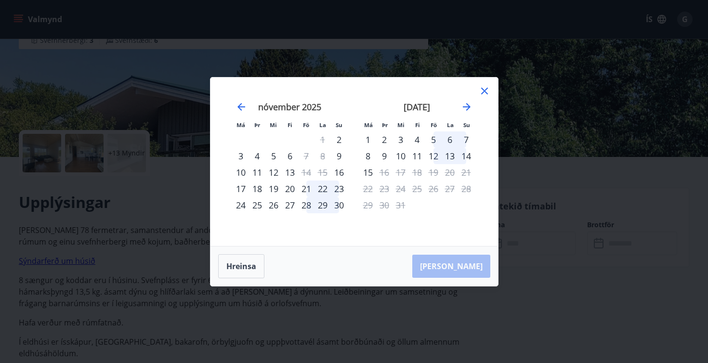
click at [435, 155] on div "12" at bounding box center [433, 156] width 16 height 16
click at [467, 157] on div "14" at bounding box center [466, 156] width 16 height 16
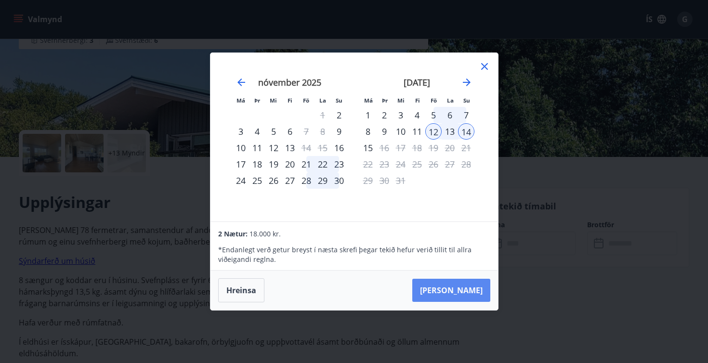
click at [466, 287] on button "Taka Frá" at bounding box center [451, 290] width 78 height 23
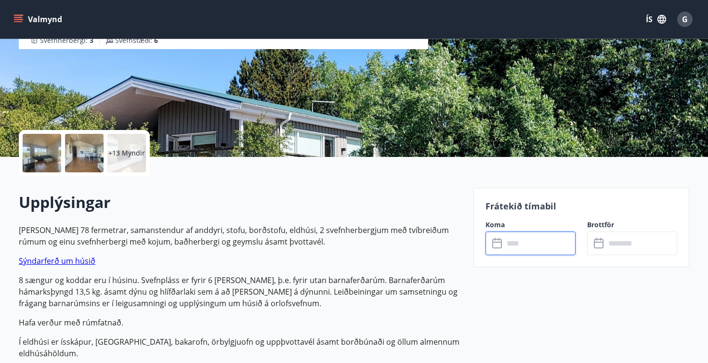
type input "******"
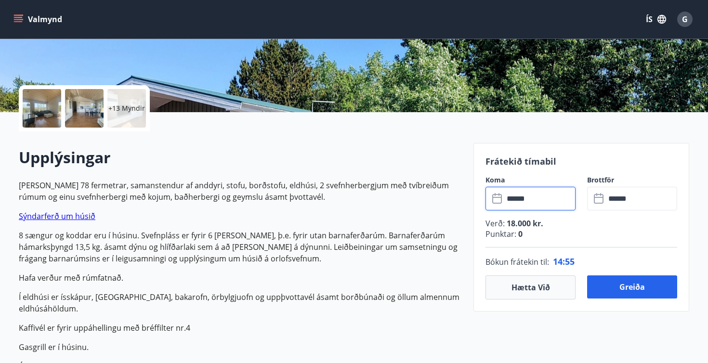
scroll to position [179, 0]
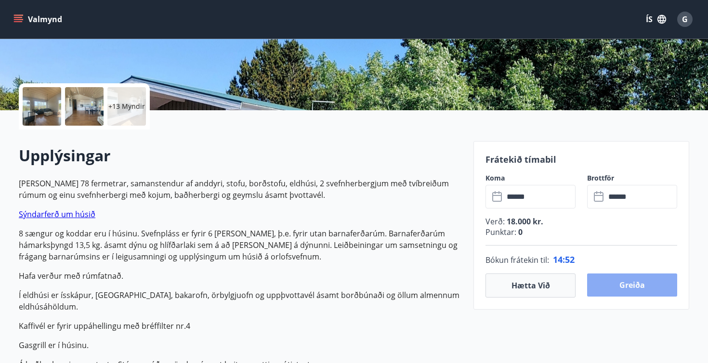
click at [643, 290] on button "Greiða" at bounding box center [632, 285] width 90 height 23
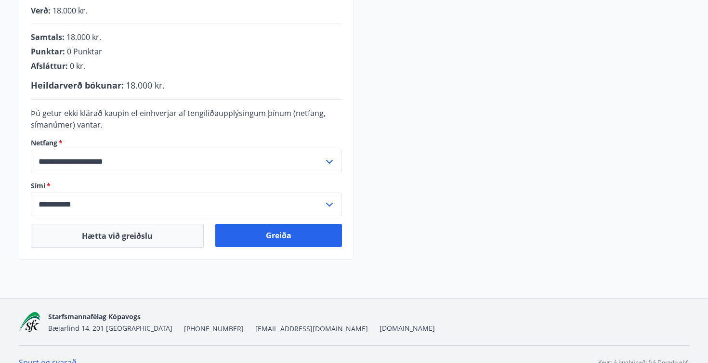
scroll to position [258, 0]
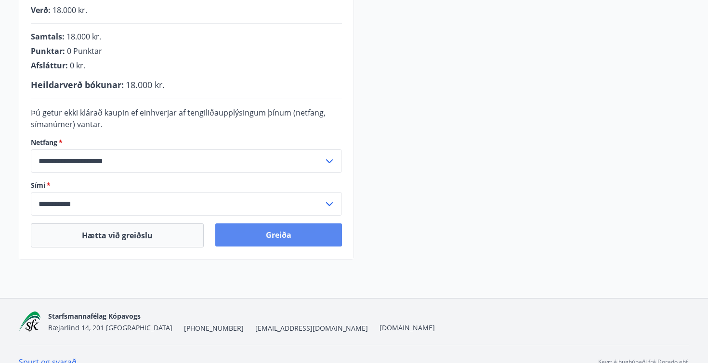
click at [315, 235] on button "Greiða" at bounding box center [278, 234] width 127 height 23
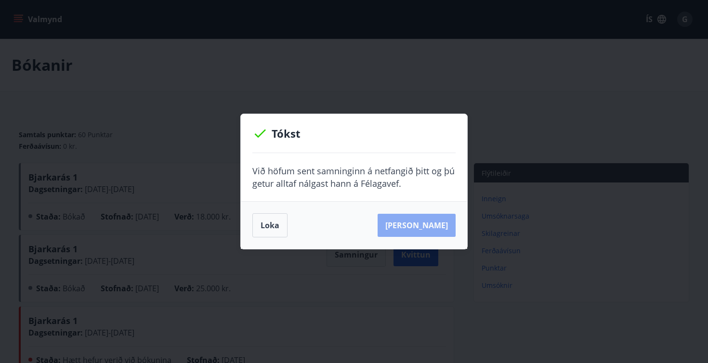
click at [443, 232] on button "[PERSON_NAME]" at bounding box center [417, 225] width 78 height 23
click at [427, 230] on button "[PERSON_NAME]" at bounding box center [417, 225] width 78 height 23
click at [416, 222] on button "[PERSON_NAME]" at bounding box center [417, 225] width 78 height 23
click at [414, 229] on button "[PERSON_NAME]" at bounding box center [417, 225] width 78 height 23
